Goal: Find specific page/section: Find specific page/section

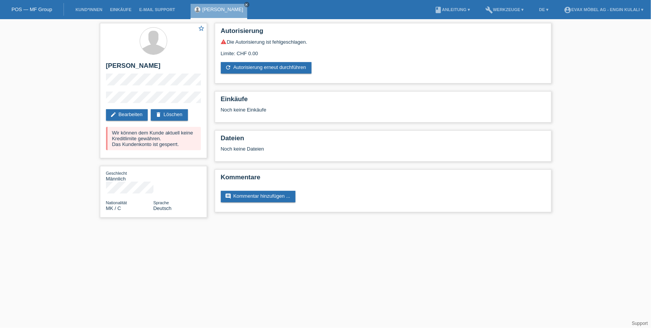
click at [29, 7] on link "POS — MF Group" at bounding box center [31, 10] width 41 height 6
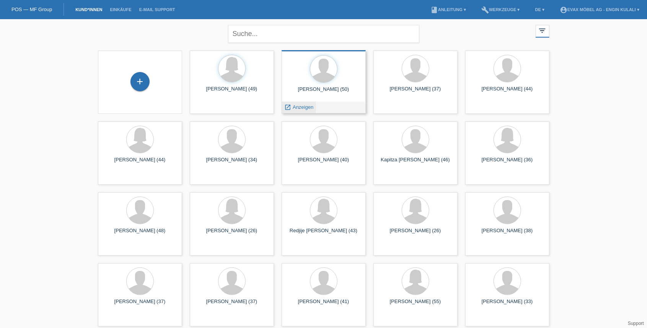
click at [304, 104] on div "launch Anzeigen" at bounding box center [299, 106] width 34 height 11
click at [303, 106] on span "Anzeigen" at bounding box center [303, 107] width 21 height 6
